Goal: Task Accomplishment & Management: Use online tool/utility

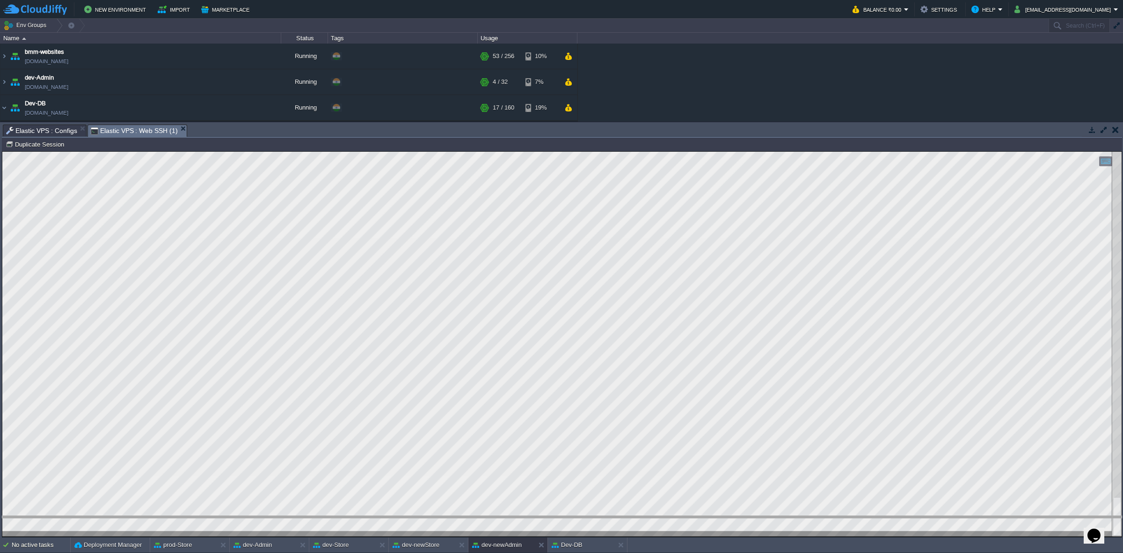
drag, startPoint x: 653, startPoint y: 133, endPoint x: 158, endPoint y: 1, distance: 512.4
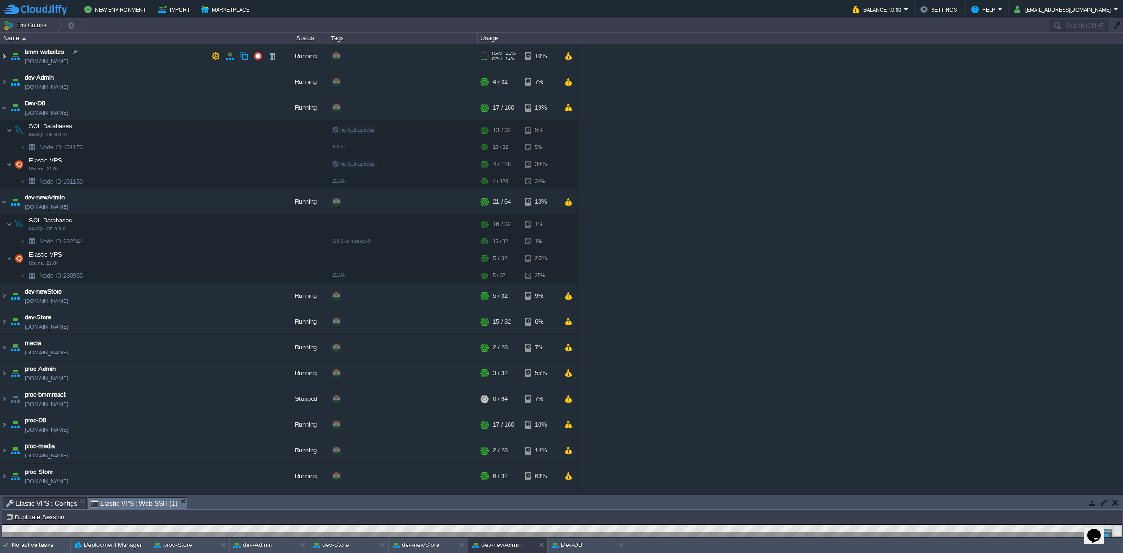
click at [5, 57] on img at bounding box center [3, 56] width 7 height 25
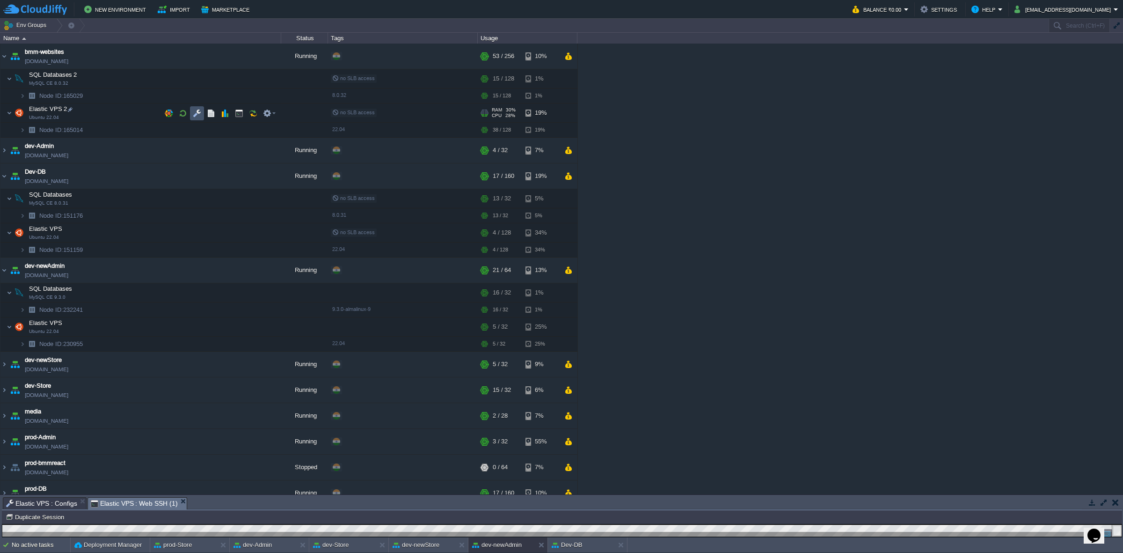
click at [193, 114] on button "button" at bounding box center [197, 113] width 8 height 8
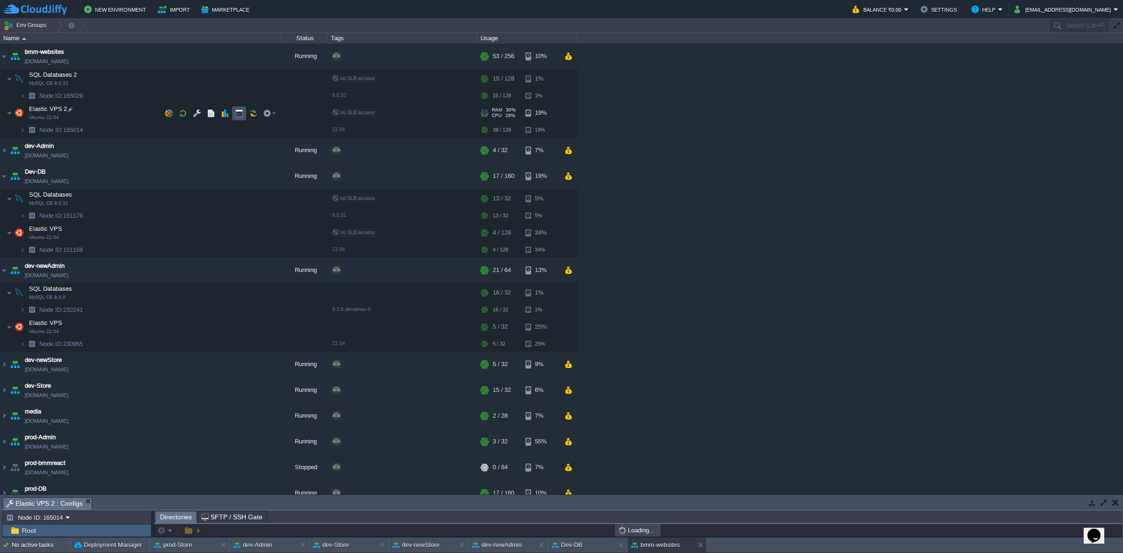
click at [242, 113] on button "button" at bounding box center [239, 113] width 8 height 8
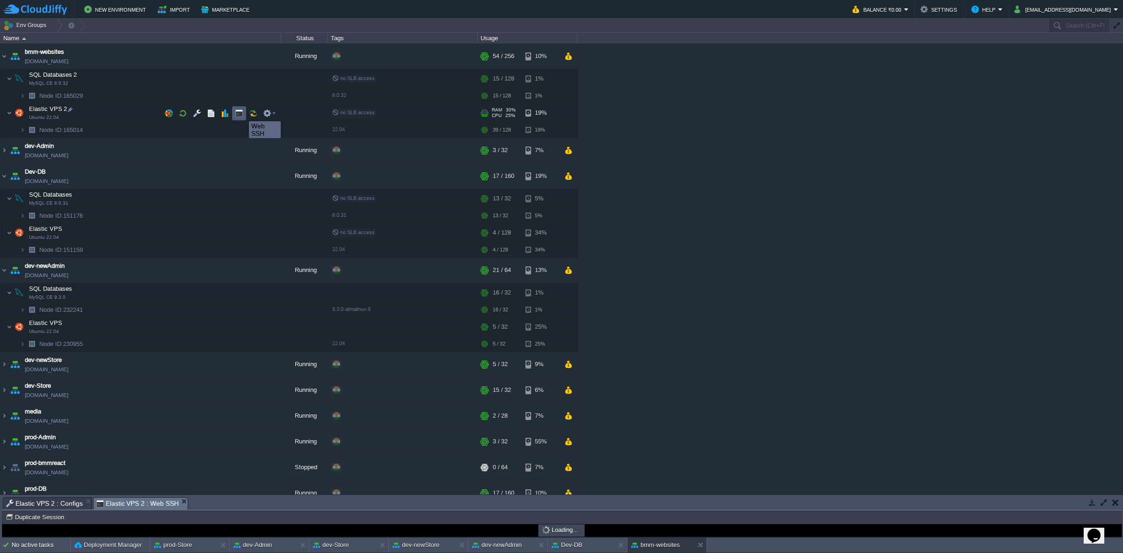
type input "#000000"
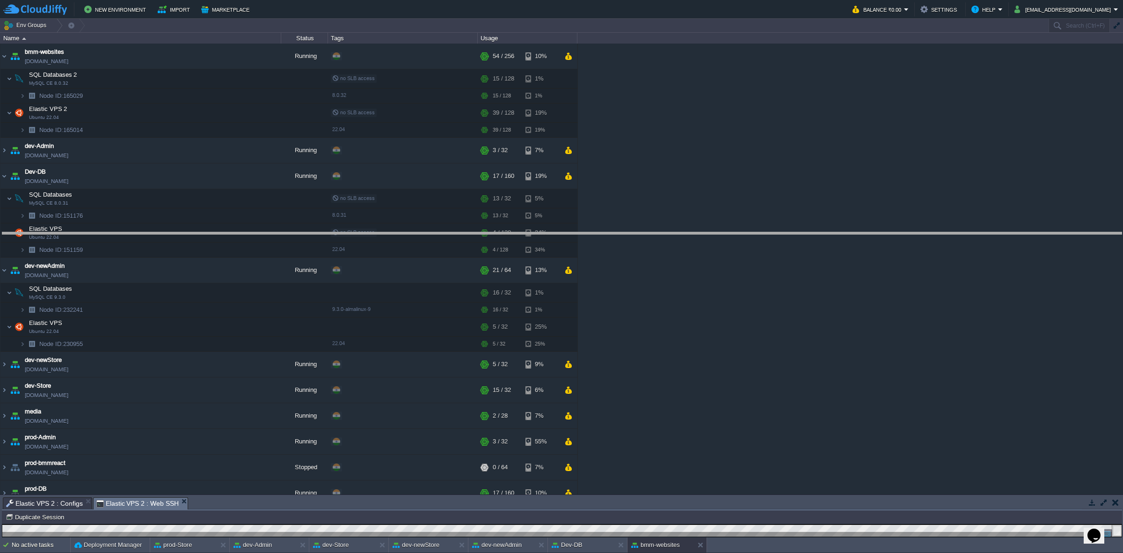
drag, startPoint x: 289, startPoint y: 502, endPoint x: 296, endPoint y: 221, distance: 280.9
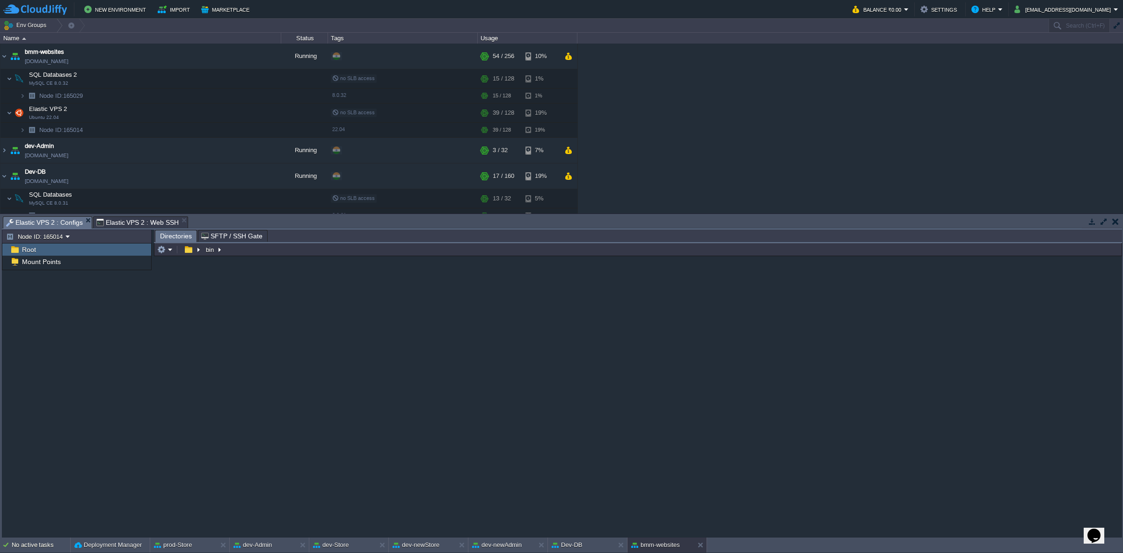
click at [57, 221] on span "Elastic VPS 2 : Configs" at bounding box center [44, 223] width 77 height 12
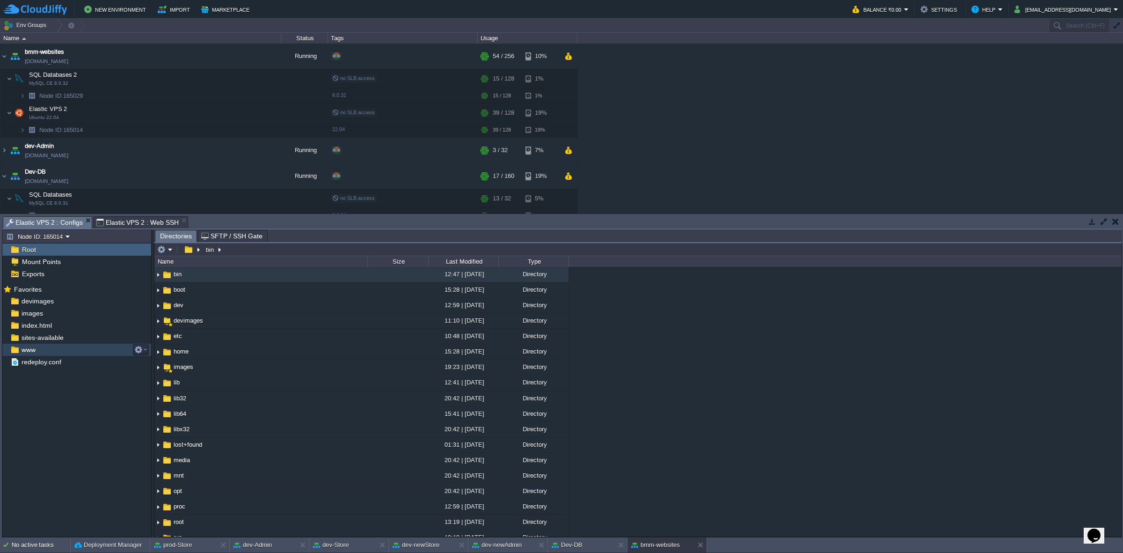
click at [93, 347] on div "www" at bounding box center [76, 349] width 149 height 12
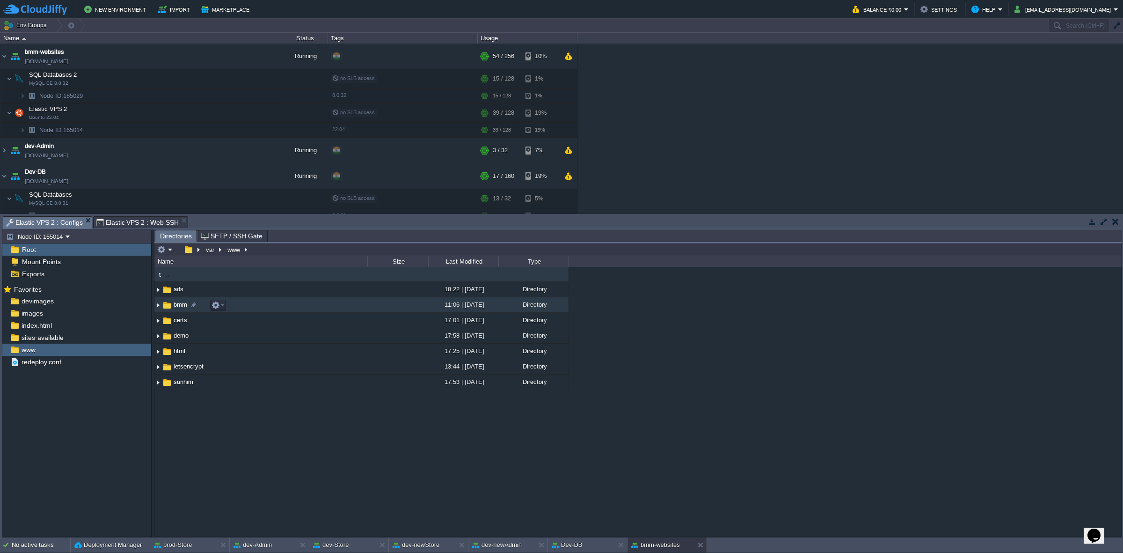
click at [157, 306] on img at bounding box center [157, 305] width 7 height 15
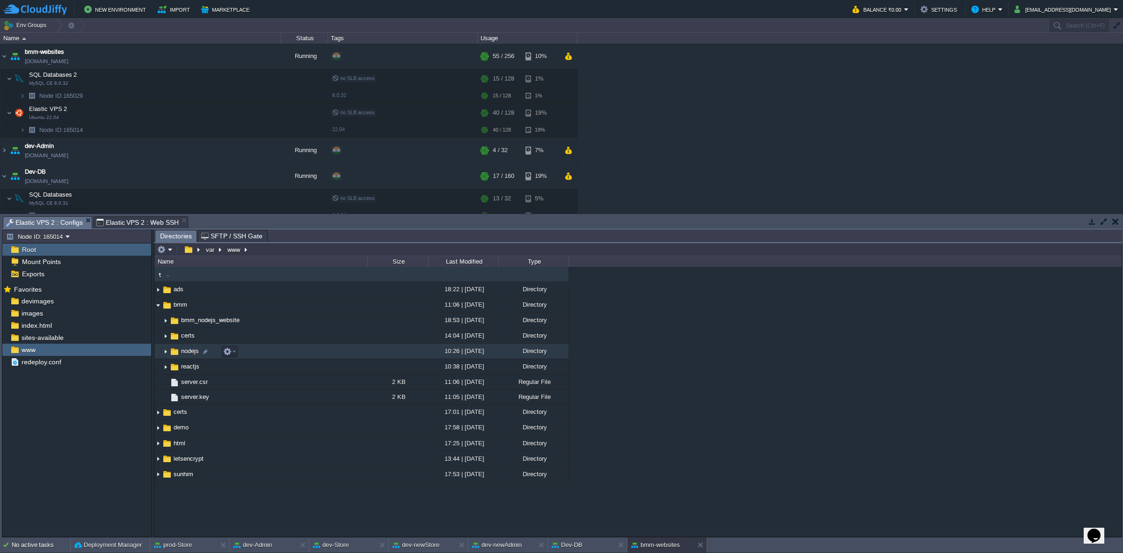
click at [165, 350] on img at bounding box center [165, 351] width 7 height 15
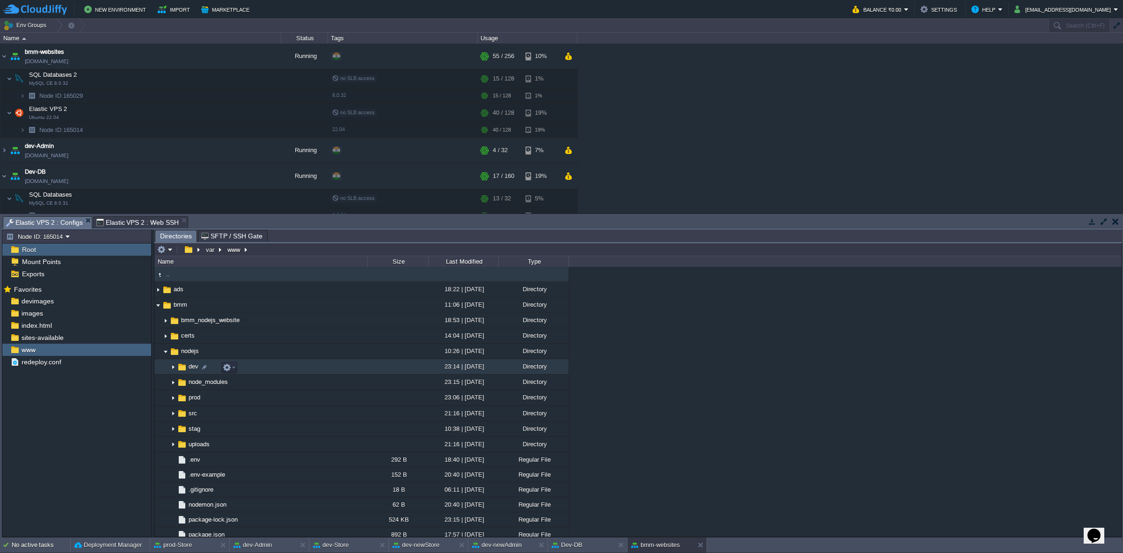
click at [171, 365] on img at bounding box center [172, 366] width 7 height 15
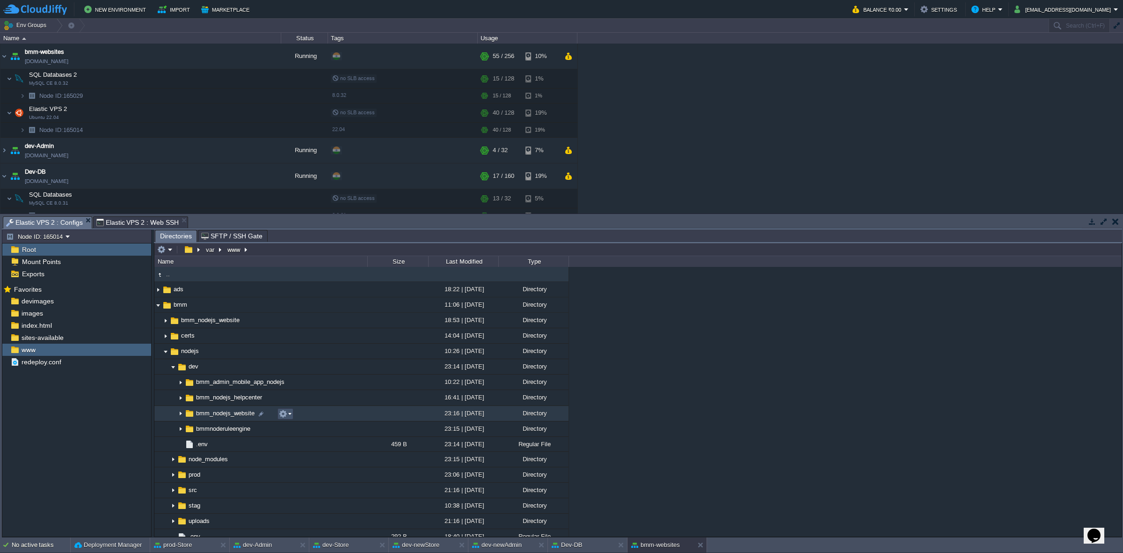
click at [286, 414] on button "button" at bounding box center [283, 413] width 8 height 8
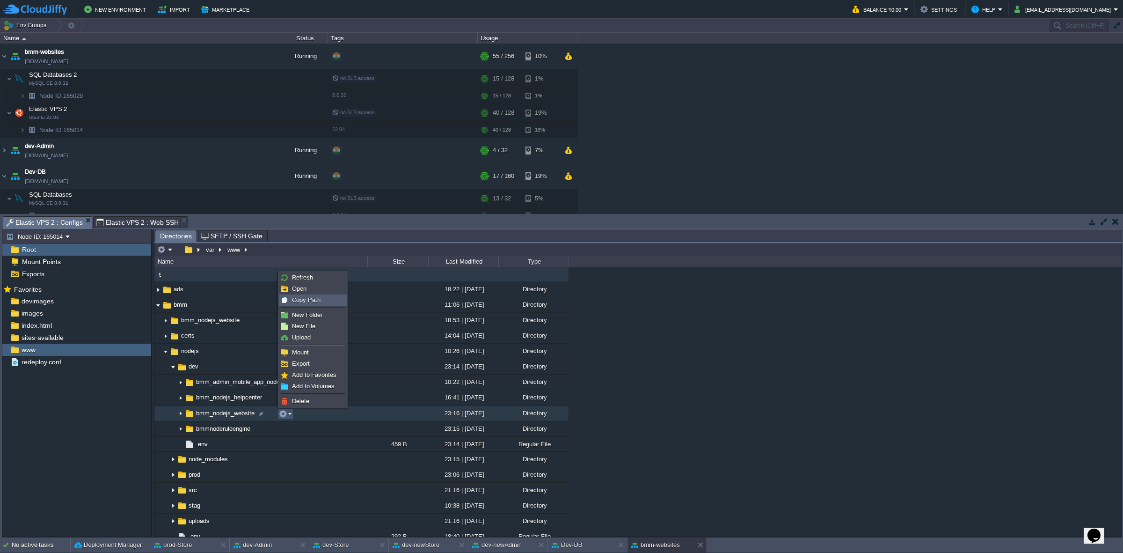
click at [313, 294] on li "Copy Path" at bounding box center [313, 299] width 68 height 11
type textarea "/var/www/bmm/nodejs/dev/bmm_nodejs_website"
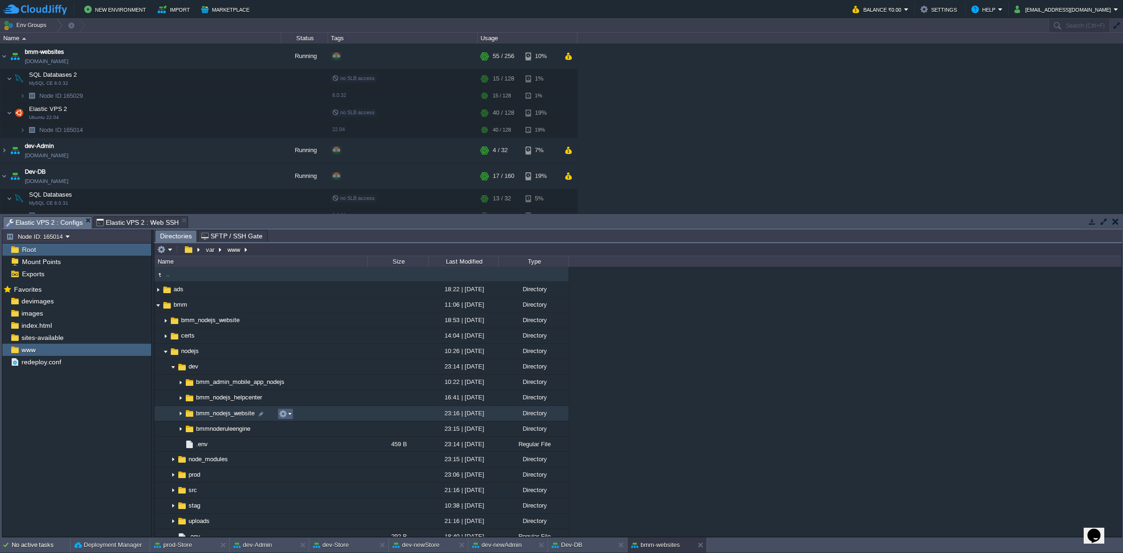
click at [292, 413] on td at bounding box center [285, 413] width 16 height 11
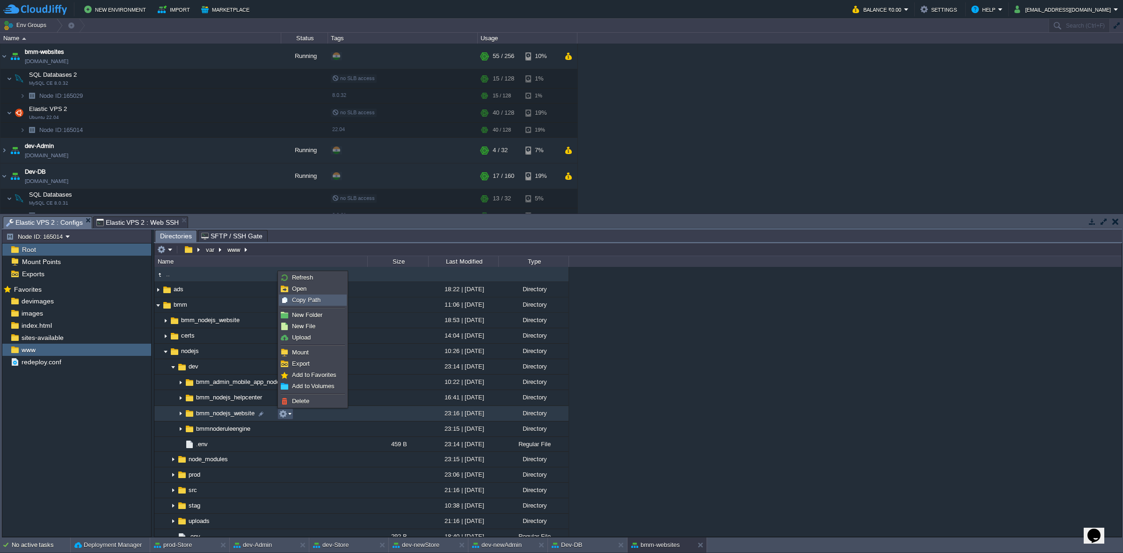
click at [312, 299] on span "Copy Path" at bounding box center [306, 299] width 29 height 7
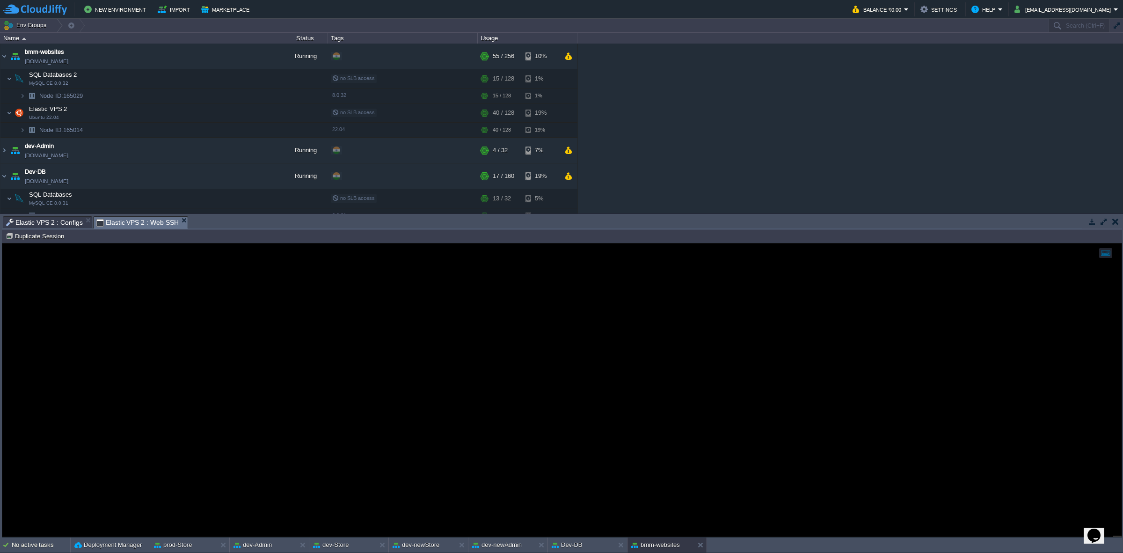
click at [148, 222] on span "Elastic VPS 2 : Web SSH" at bounding box center [137, 223] width 82 height 12
